Goal: Navigation & Orientation: Find specific page/section

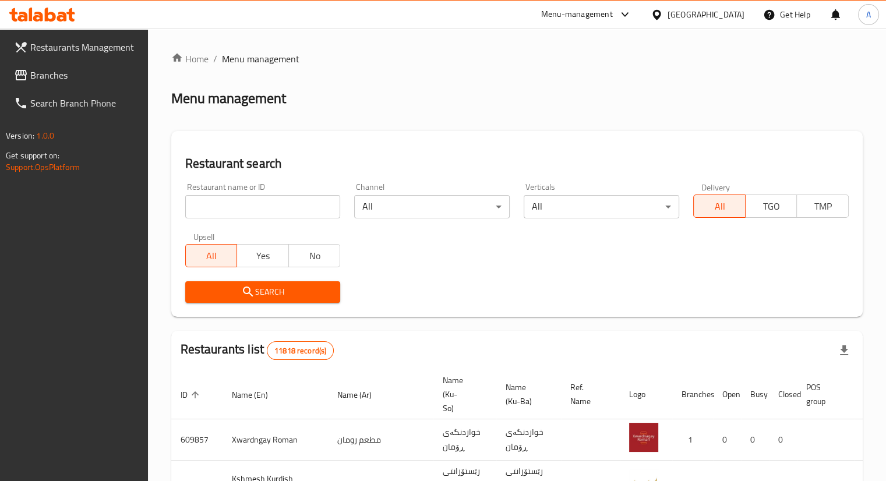
click at [63, 70] on span "Branches" at bounding box center [84, 75] width 108 height 14
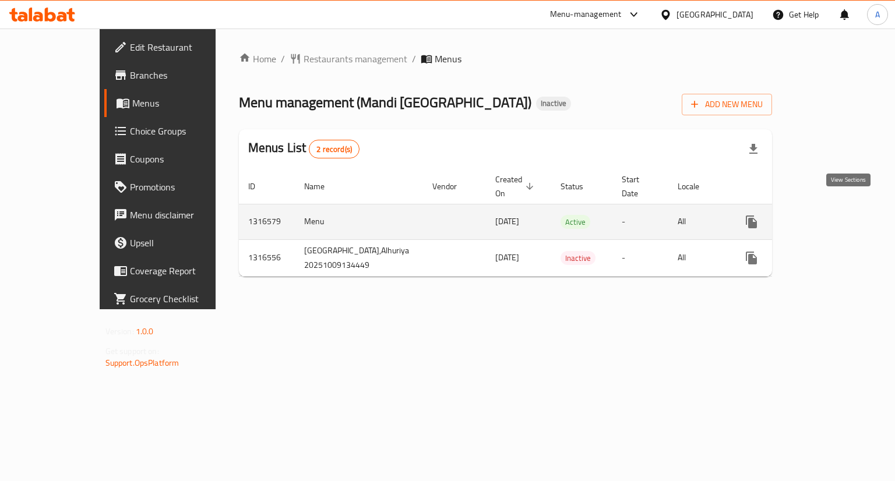
click at [841, 217] on icon "enhanced table" at bounding box center [835, 222] width 10 height 10
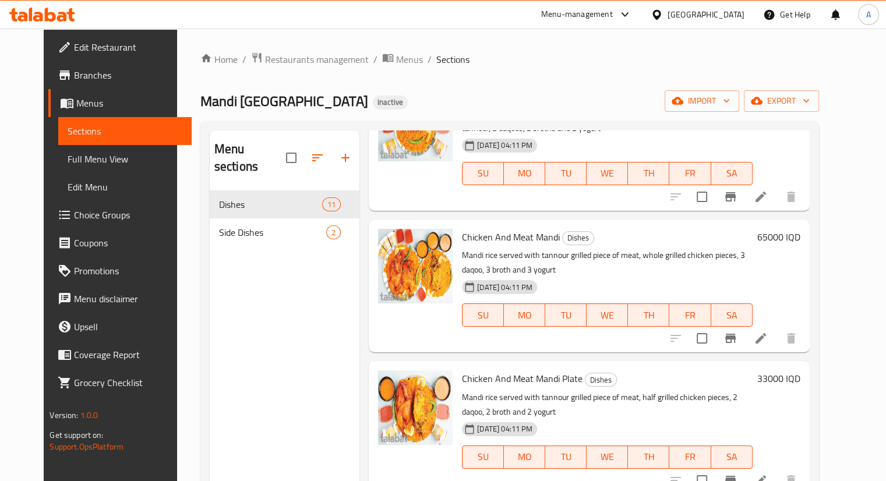
scroll to position [220, 0]
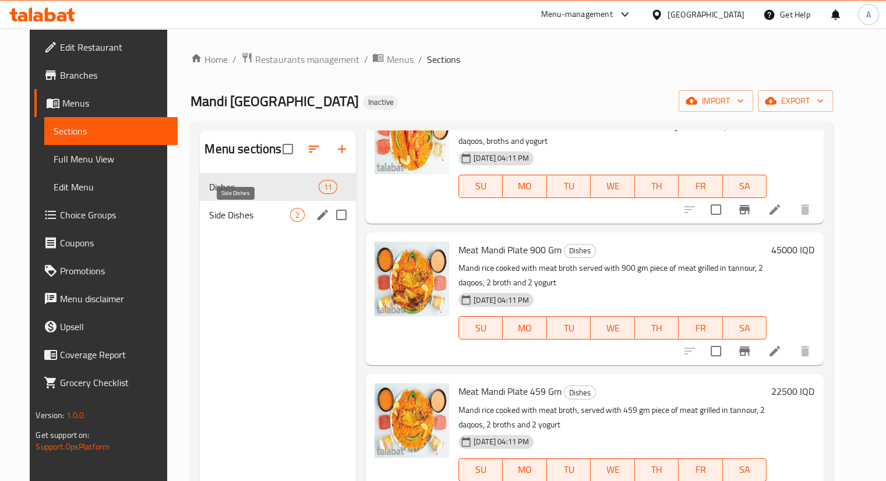
click at [239, 215] on span "Side Dishes" at bounding box center [249, 215] width 81 height 14
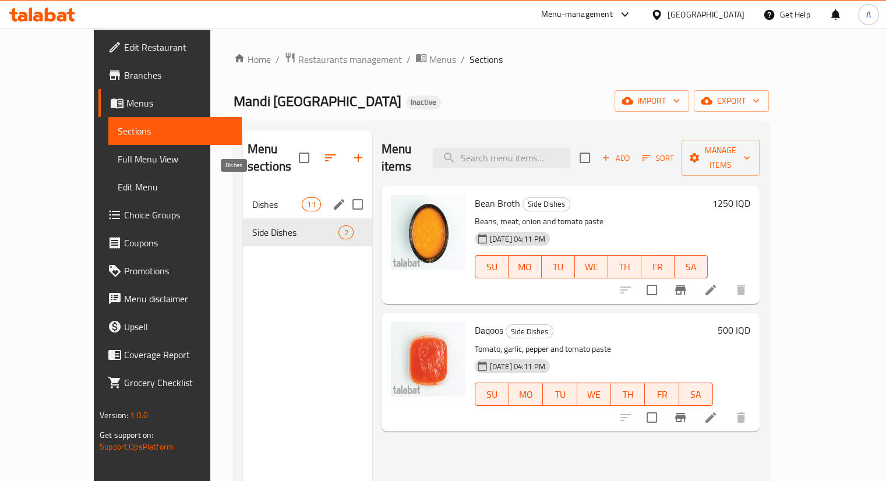
click at [252, 197] on span "Dishes" at bounding box center [277, 204] width 50 height 14
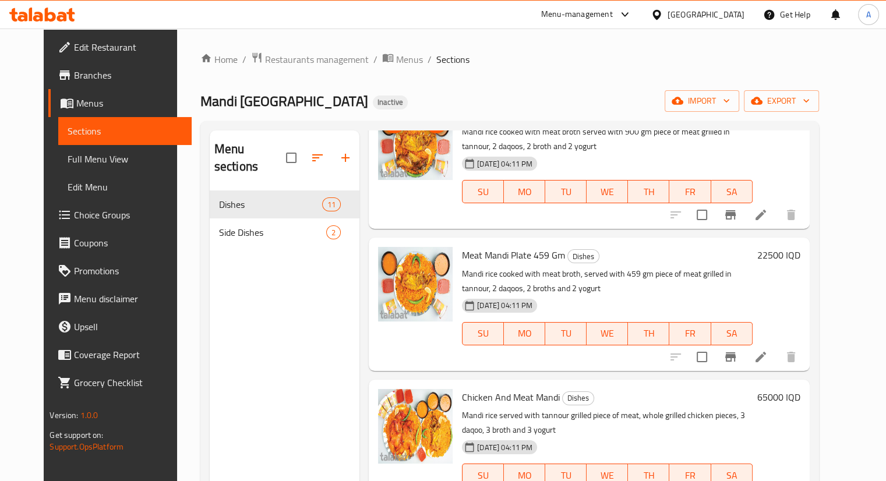
scroll to position [278, 0]
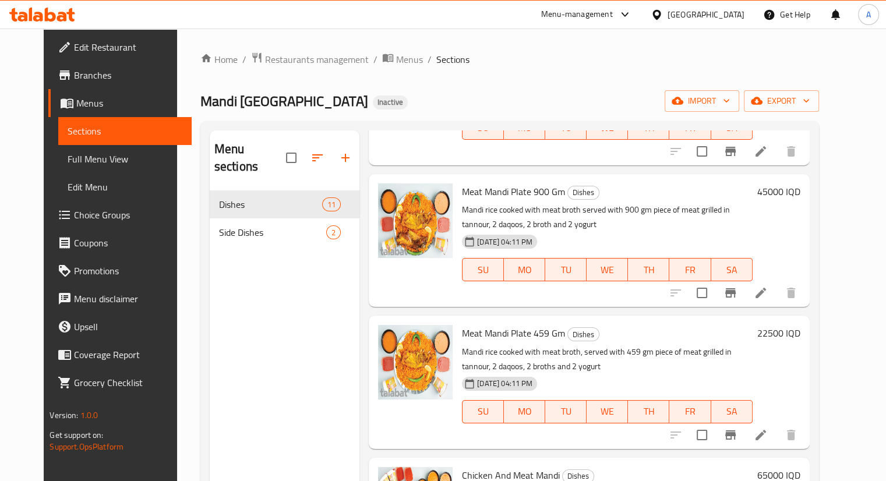
click at [264, 70] on div "Home / Restaurants management / Menus / Sections Mandi Sahara Al [GEOGRAPHIC_DA…" at bounding box center [509, 336] width 619 height 569
click at [266, 57] on span "Restaurants management" at bounding box center [317, 59] width 104 height 14
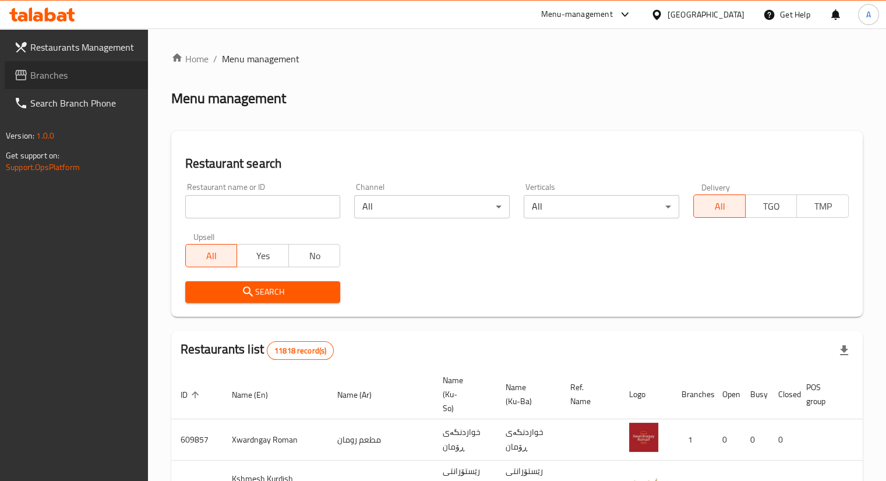
click at [28, 82] on span at bounding box center [22, 75] width 16 height 14
